Goal: Transaction & Acquisition: Book appointment/travel/reservation

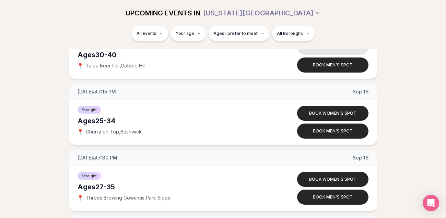
scroll to position [1118, 0]
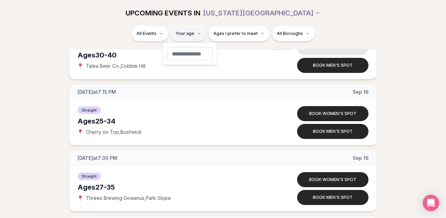
type input "**"
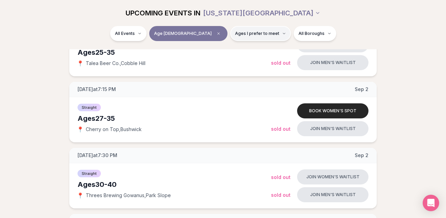
click at [235, 31] on span "Ages I prefer to meet" at bounding box center [257, 33] width 44 height 5
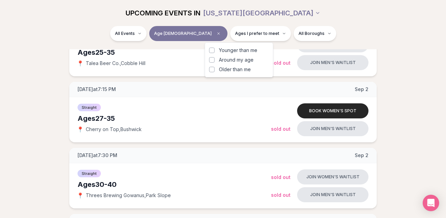
click at [237, 61] on span "Around my age" at bounding box center [236, 60] width 35 height 7
click at [215, 61] on button "Around my age" at bounding box center [211, 59] width 5 height 5
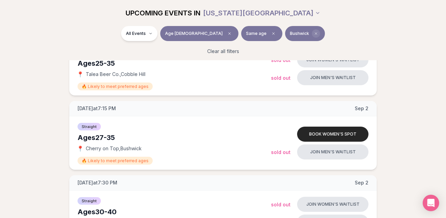
click at [312, 34] on span "Clear borough filter" at bounding box center [316, 33] width 8 height 8
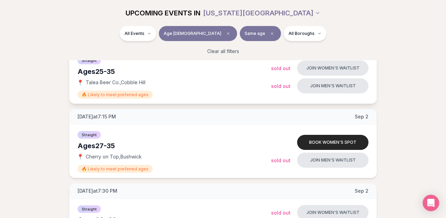
scroll to position [118, 0]
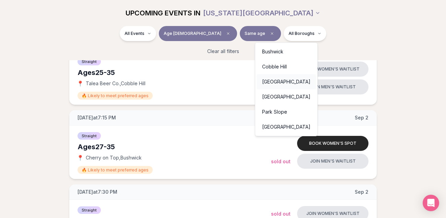
click at [275, 83] on div "[GEOGRAPHIC_DATA]" at bounding box center [285, 81] width 59 height 15
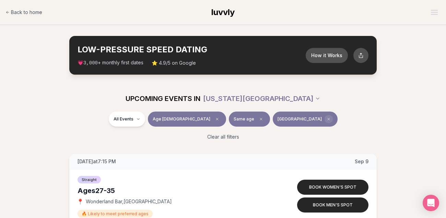
click at [324, 122] on span "Clear borough filter" at bounding box center [328, 119] width 8 height 8
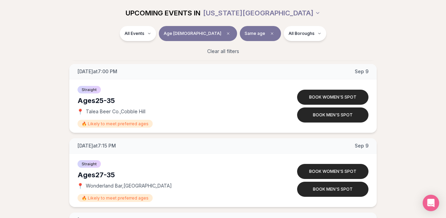
scroll to position [603, 0]
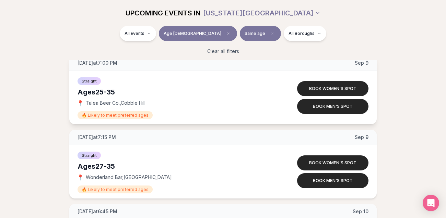
click at [164, 91] on div "Ages [DEMOGRAPHIC_DATA]" at bounding box center [173, 92] width 193 height 10
click at [325, 110] on button "Book men's spot" at bounding box center [332, 106] width 71 height 15
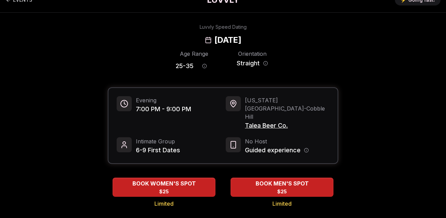
scroll to position [16, 0]
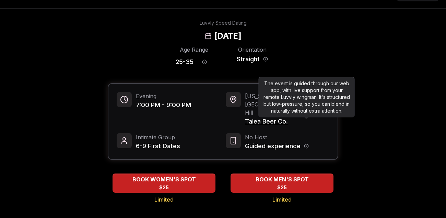
click at [310, 118] on div "The event is guided through our web app, with live support from your remote Luv…" at bounding box center [307, 97] width 96 height 40
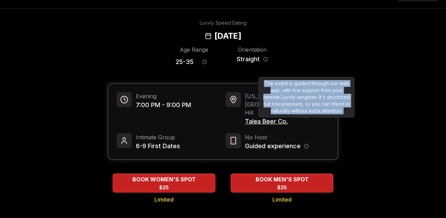
drag, startPoint x: 310, startPoint y: 118, endPoint x: 310, endPoint y: 97, distance: 20.6
click at [309, 97] on div "The event is guided through our web app, with live support from your remote Luv…" at bounding box center [307, 97] width 96 height 40
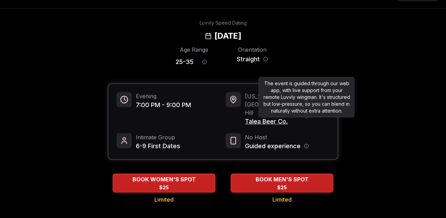
click at [316, 68] on div "Age Range 25 - 35 Orientation Straight" at bounding box center [223, 58] width 230 height 24
